Goal: Check status: Check status

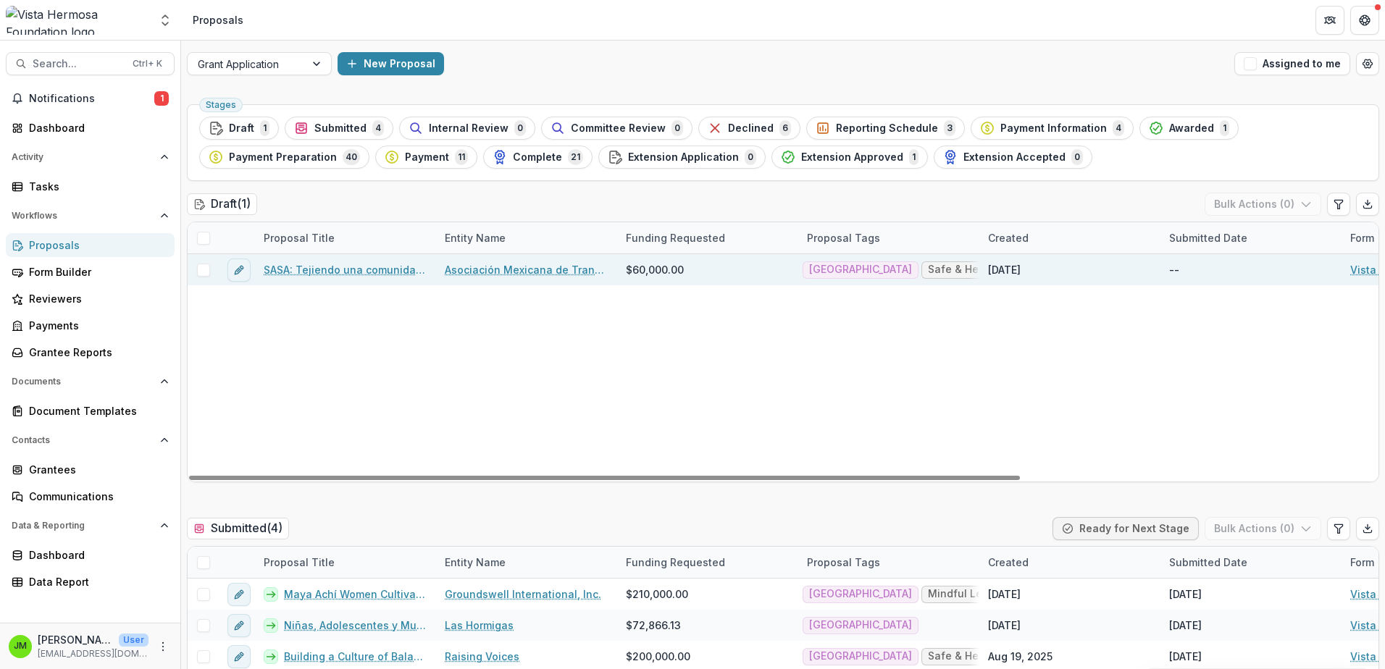
click at [305, 273] on link "SASA: Tejiendo una comunidad libre de violencia" at bounding box center [346, 269] width 164 height 15
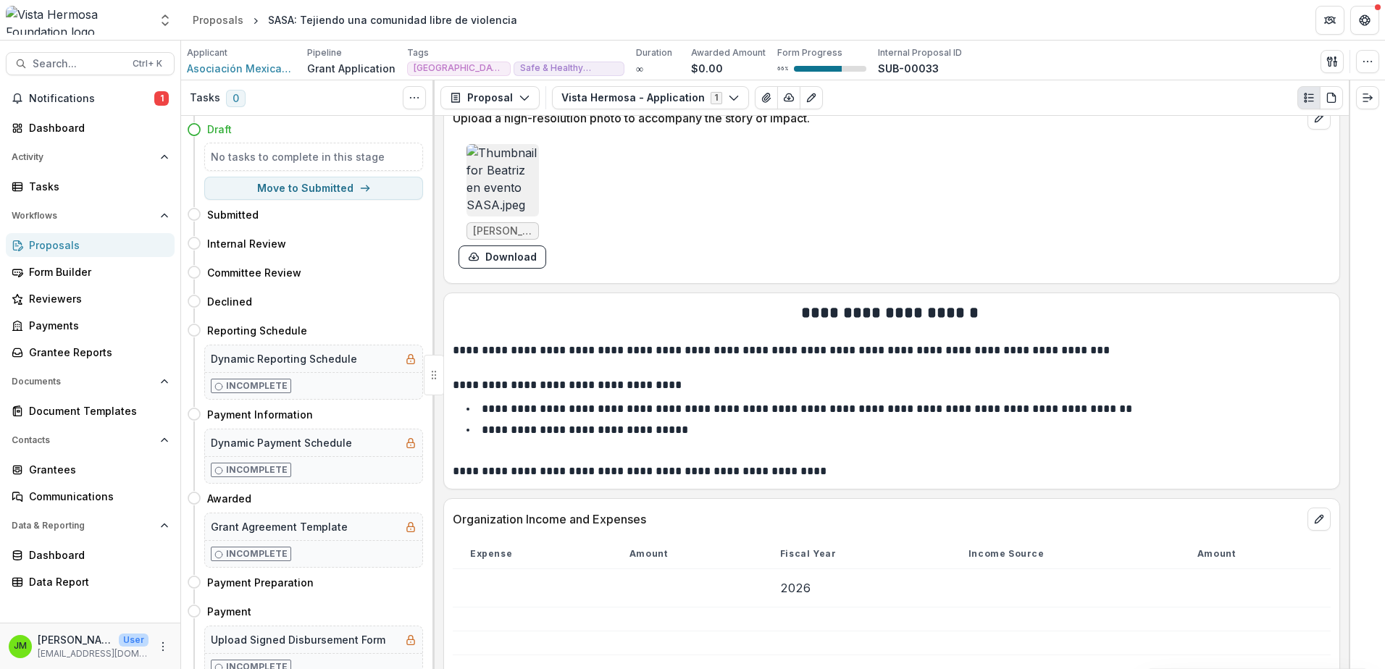
scroll to position [8382, 0]
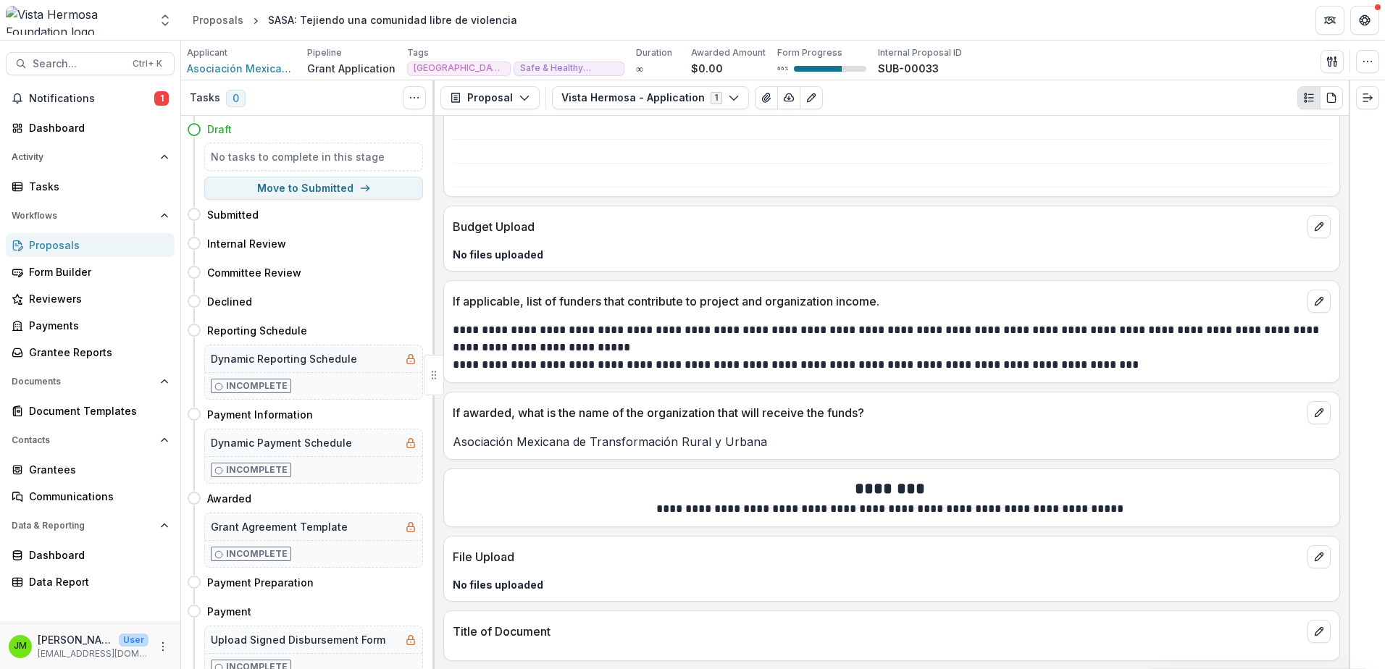
drag, startPoint x: 756, startPoint y: 222, endPoint x: 704, endPoint y: 585, distance: 365.9
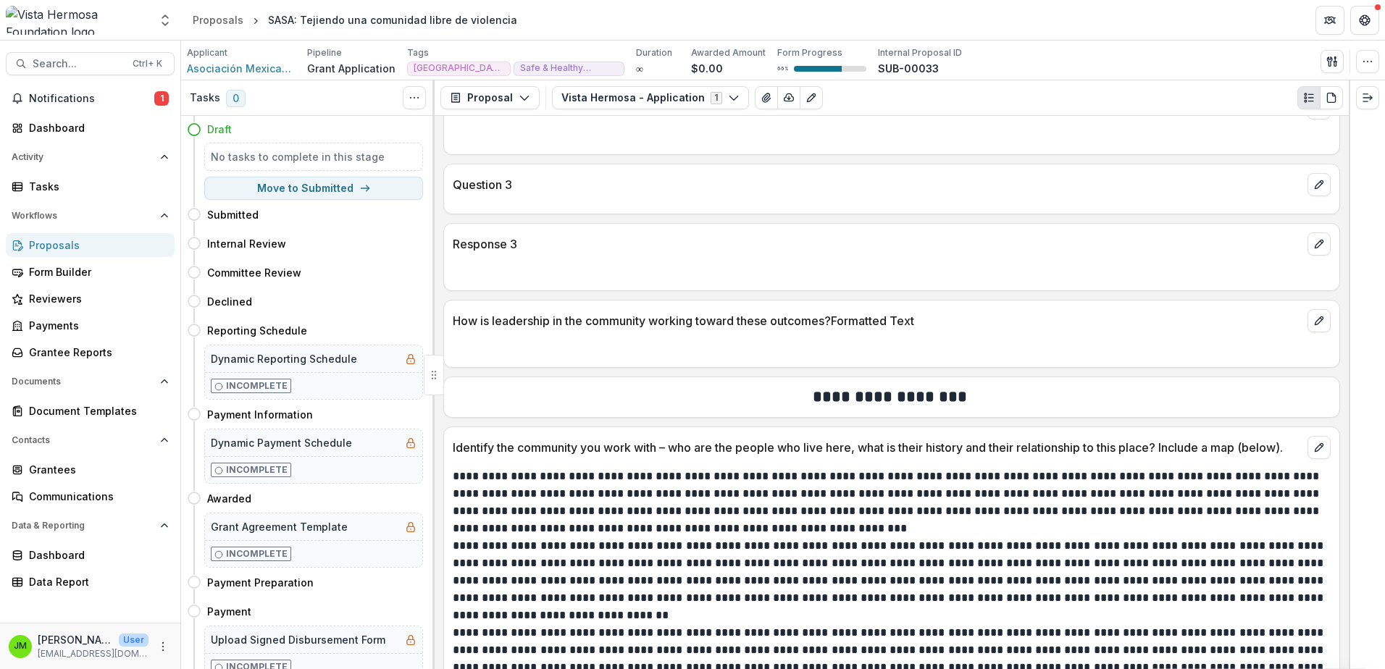
scroll to position [0, 0]
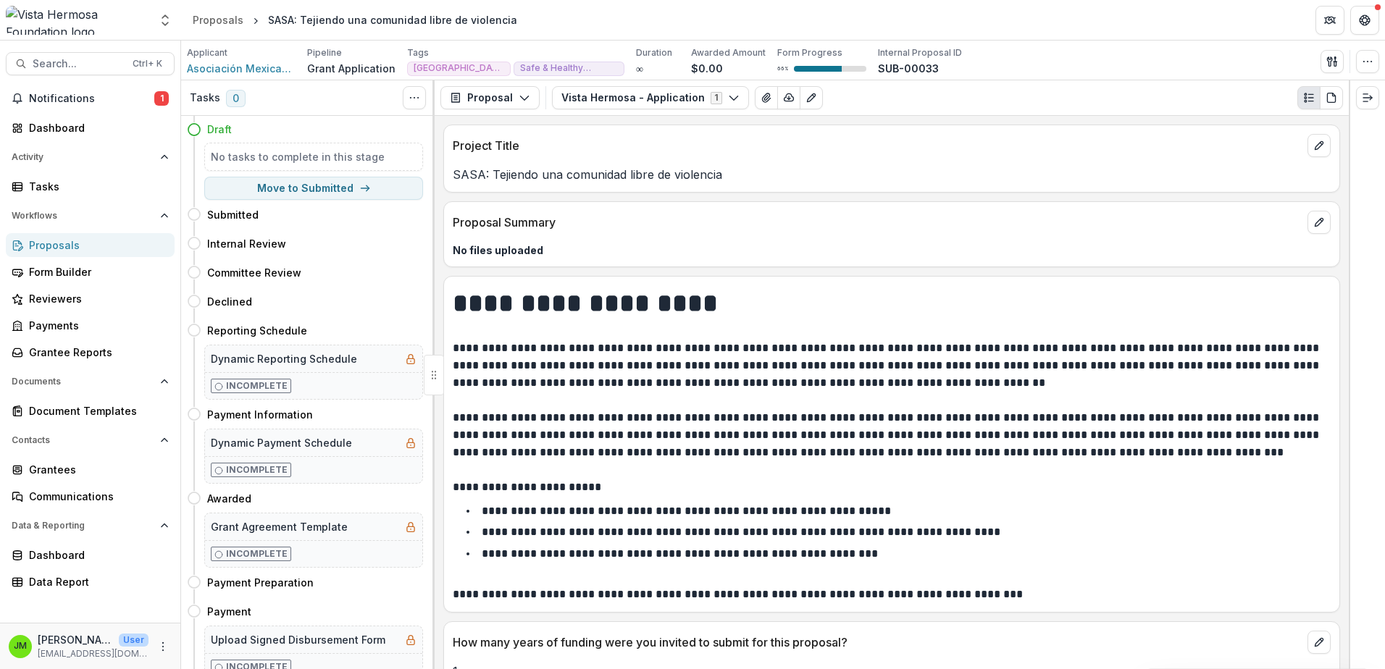
drag, startPoint x: 704, startPoint y: 585, endPoint x: 667, endPoint y: 229, distance: 357.6
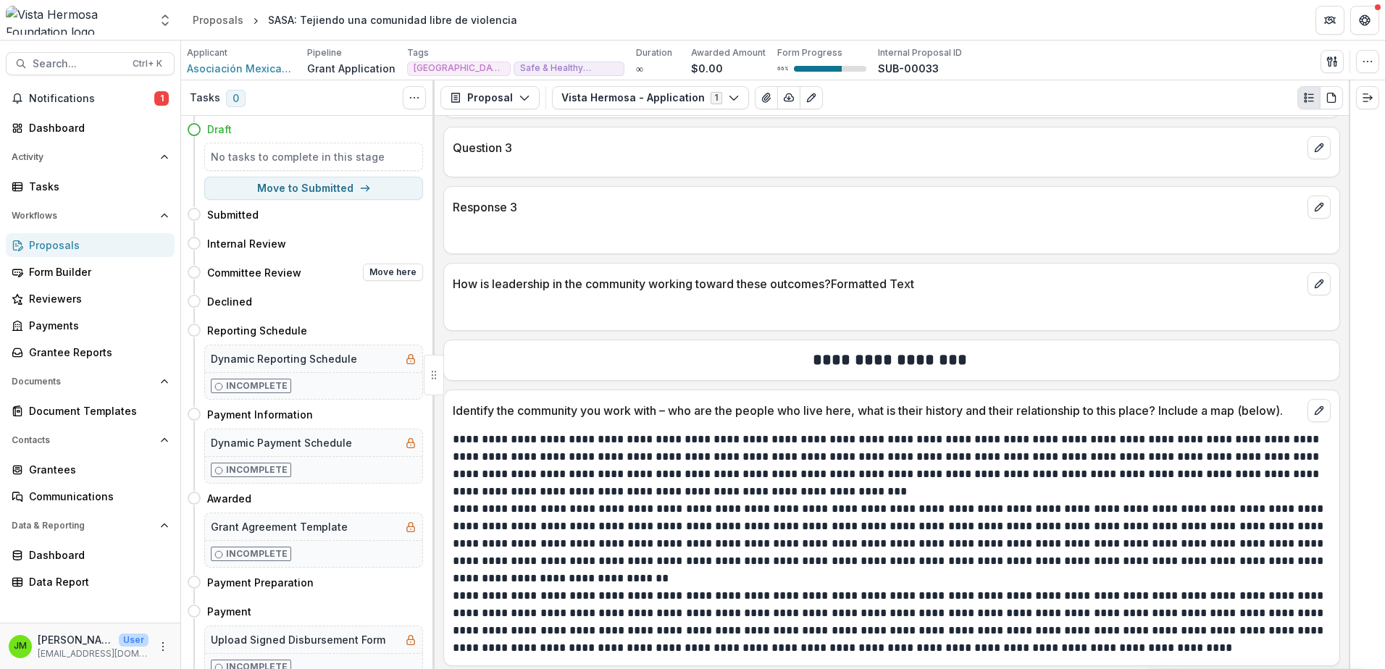
scroll to position [1956, 0]
click at [80, 101] on span "Notifications" at bounding box center [91, 99] width 125 height 12
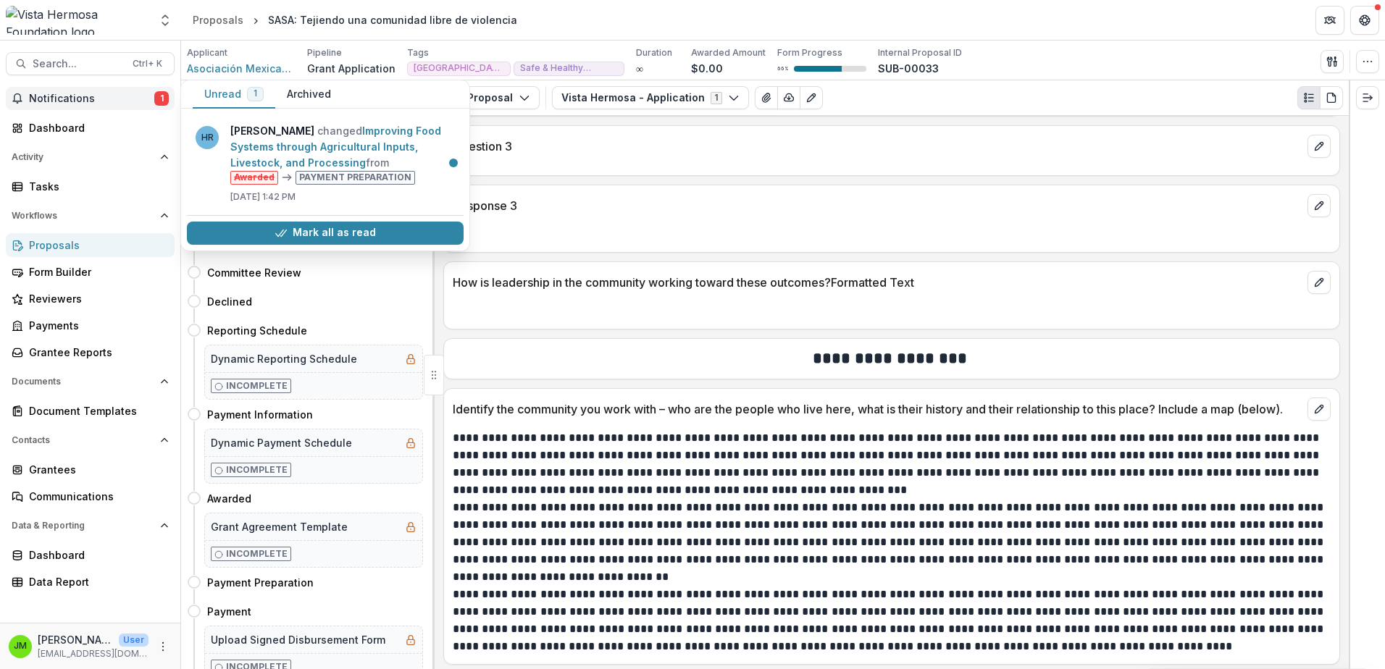
click at [67, 245] on div "Proposals" at bounding box center [96, 245] width 134 height 15
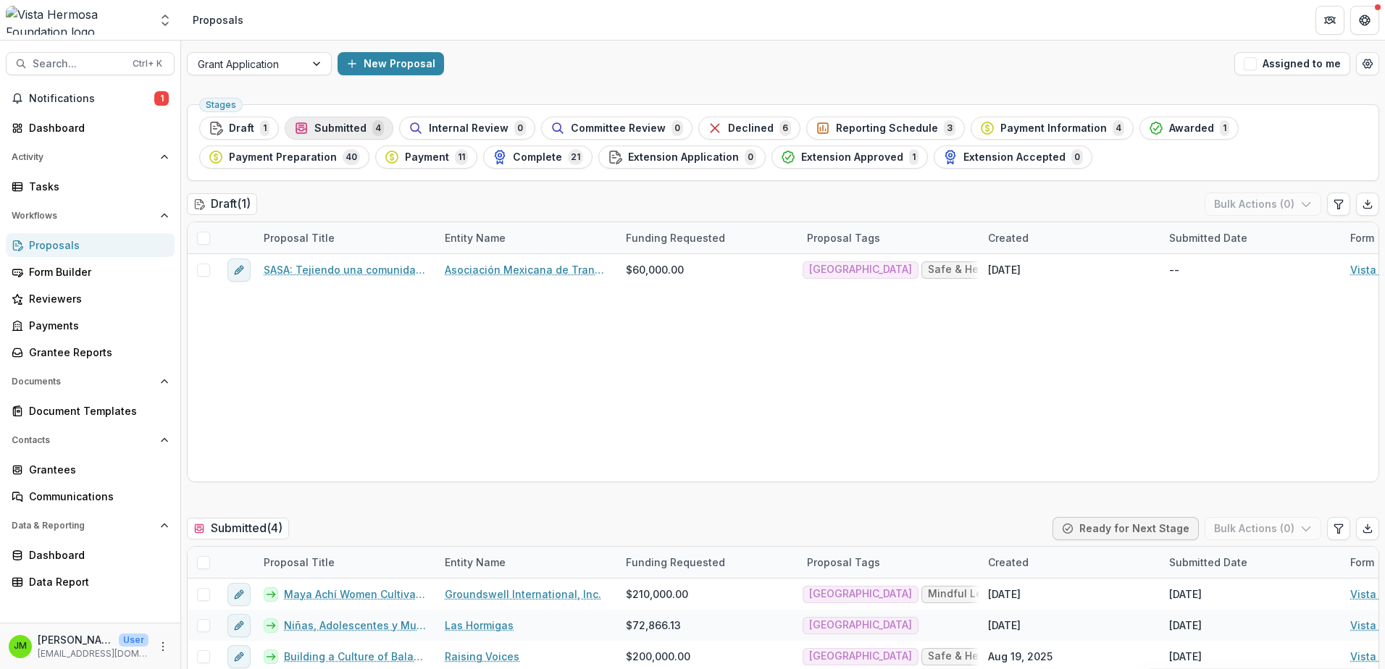
click at [352, 133] on span "Submitted" at bounding box center [340, 128] width 52 height 12
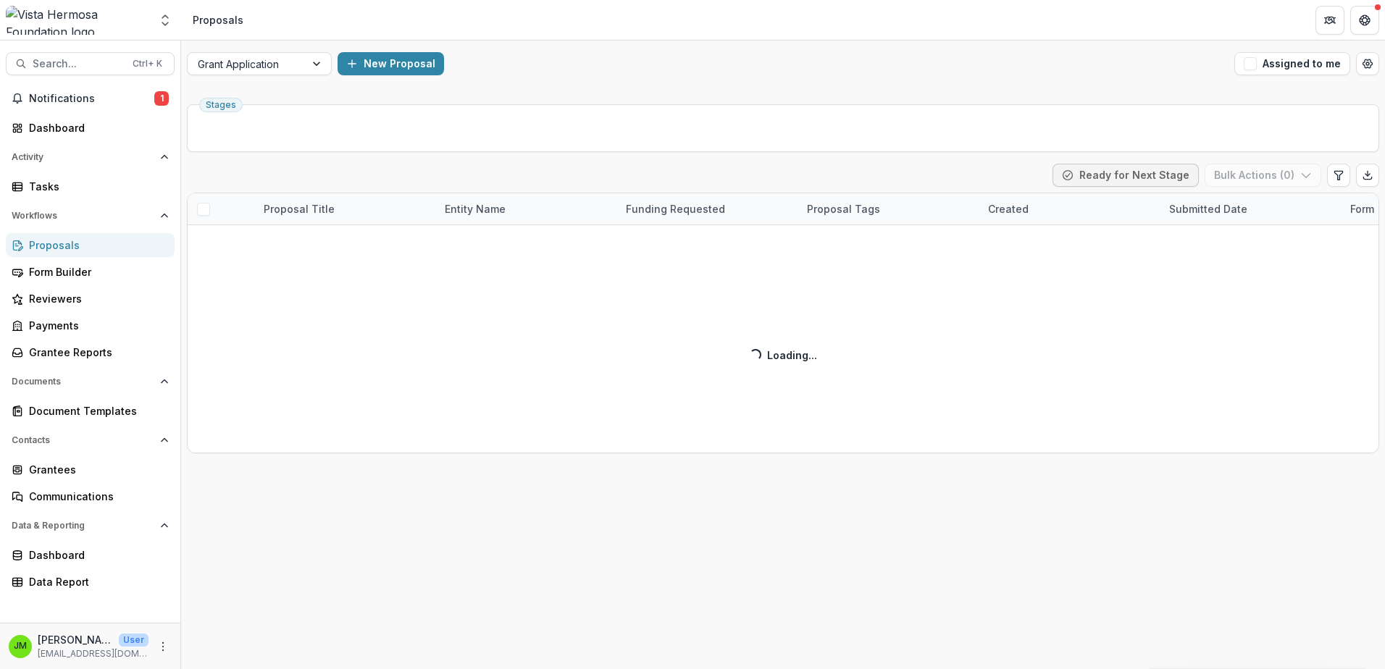
click at [352, 130] on ul "Stages" at bounding box center [783, 128] width 1168 height 23
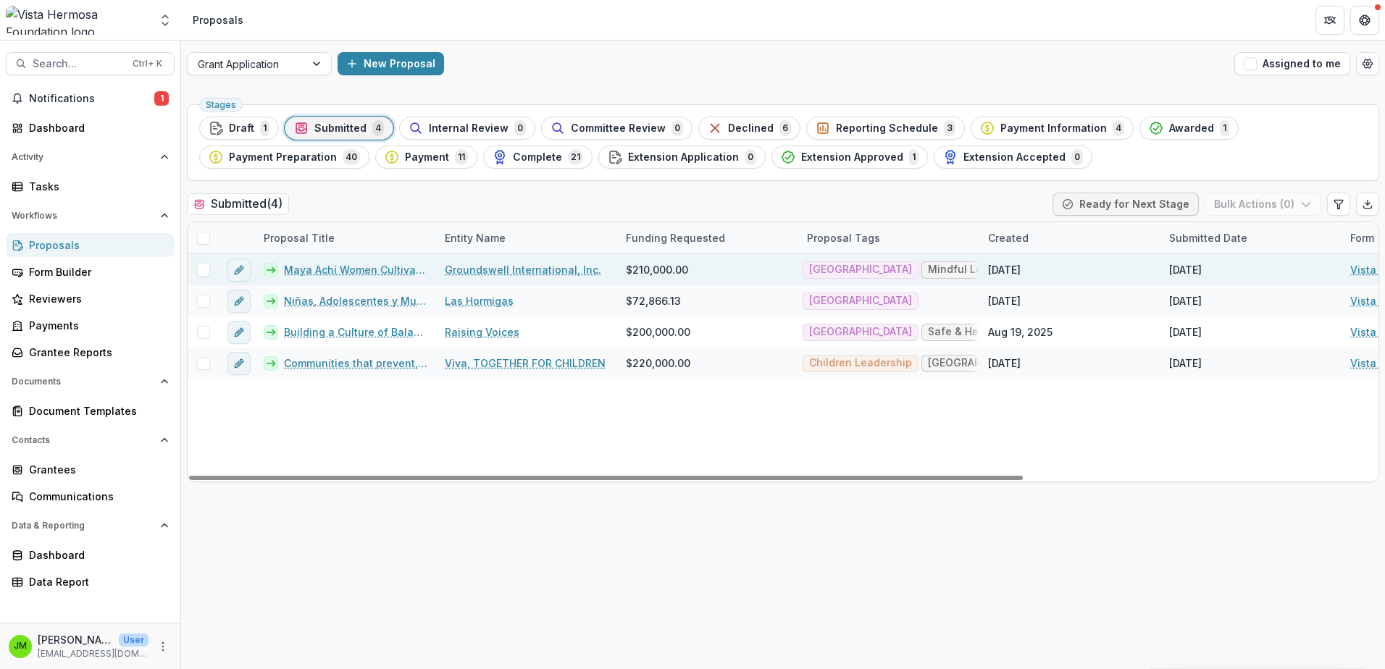
click at [375, 271] on link "Maya Achí Women Cultivating Food Sovereignty in [GEOGRAPHIC_DATA]" at bounding box center [355, 269] width 143 height 15
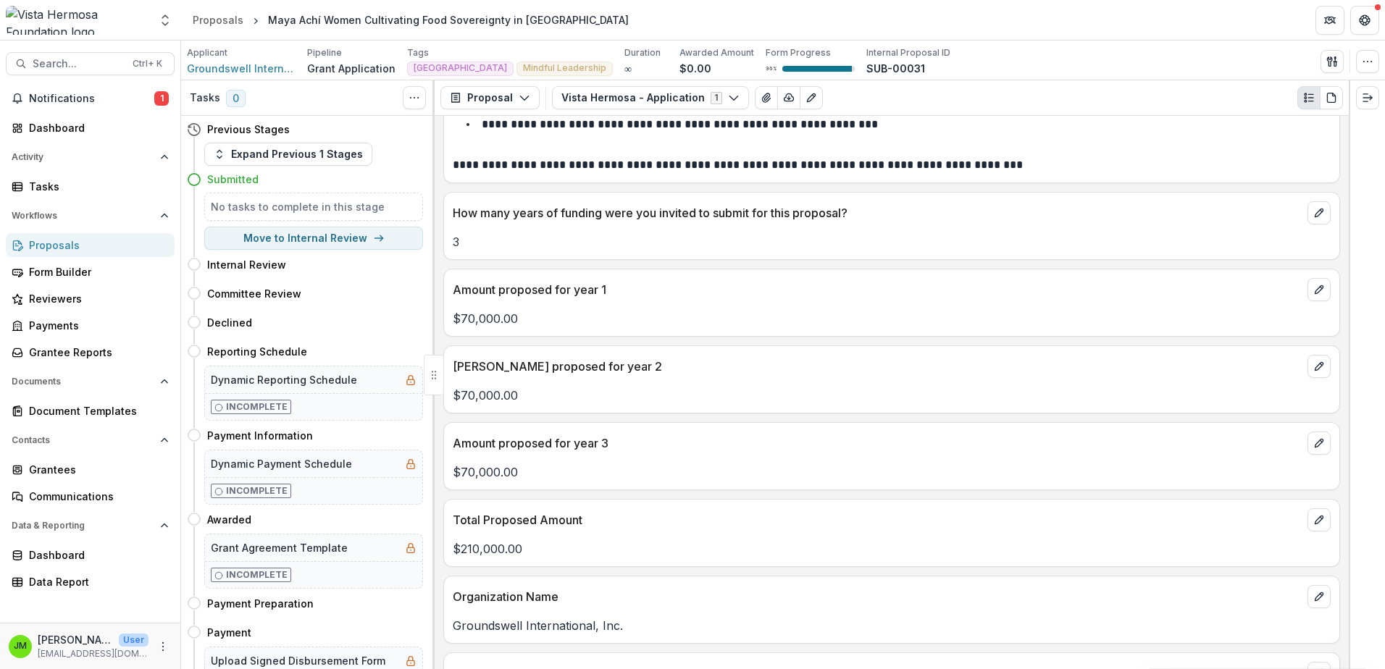
scroll to position [435, 0]
